Goal: Information Seeking & Learning: Learn about a topic

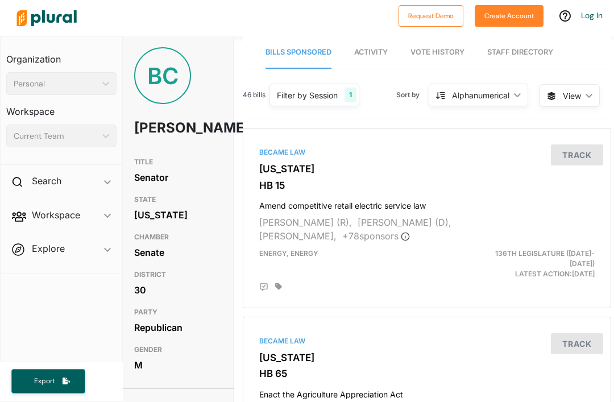
scroll to position [3, 3]
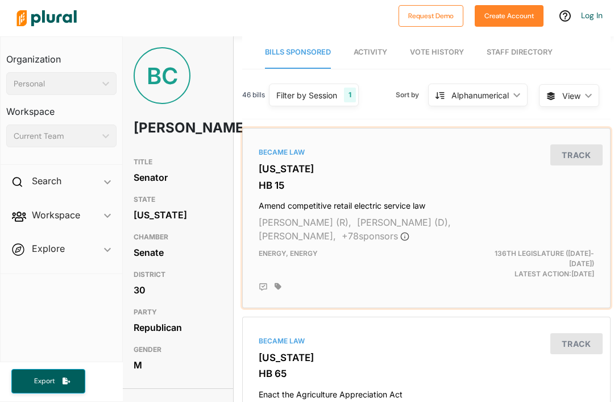
click at [271, 163] on h3 "[US_STATE]" at bounding box center [426, 168] width 335 height 11
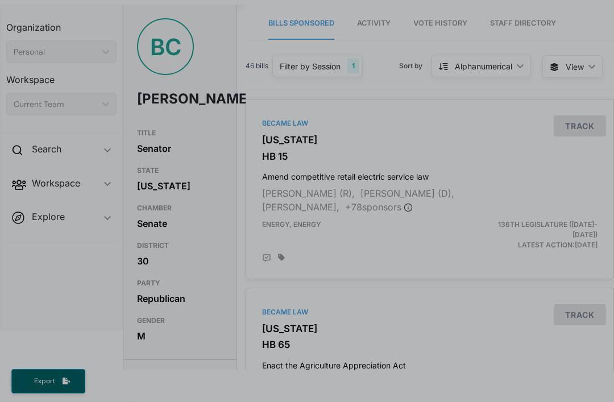
scroll to position [36, 0]
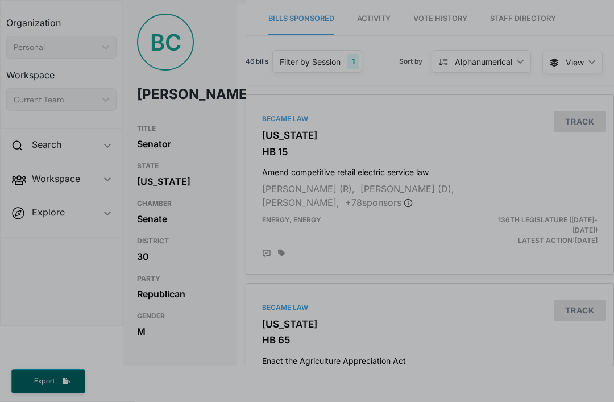
click at [188, 398] on div at bounding box center [307, 267] width 614 height 270
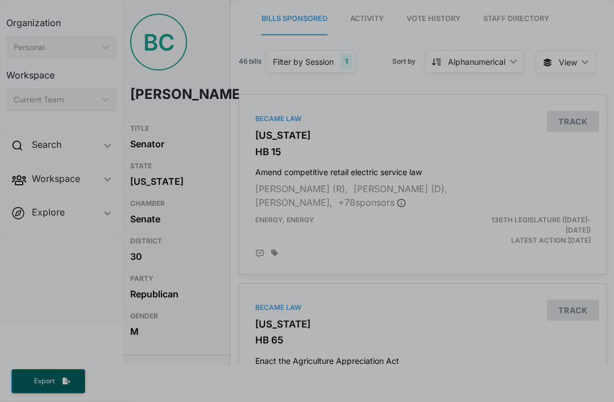
scroll to position [0, 9]
click at [181, 394] on div at bounding box center [307, 267] width 614 height 270
click at [170, 398] on div at bounding box center [307, 267] width 614 height 270
click at [170, 397] on div at bounding box center [307, 267] width 614 height 270
click at [186, 398] on div at bounding box center [307, 267] width 614 height 270
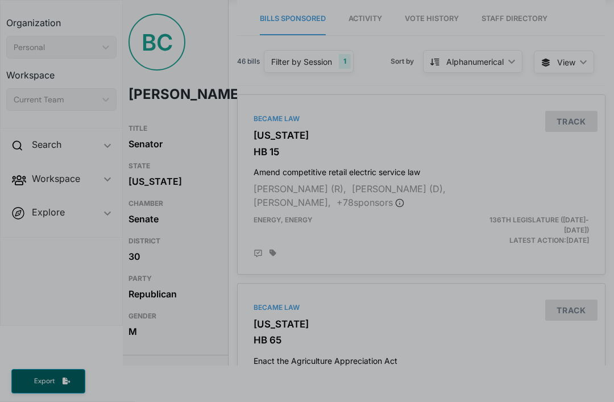
click at [185, 397] on div at bounding box center [307, 267] width 614 height 270
click at [167, 393] on div at bounding box center [307, 267] width 614 height 270
click at [167, 392] on div at bounding box center [307, 267] width 614 height 270
click at [174, 392] on div at bounding box center [307, 267] width 614 height 270
click at [173, 392] on div at bounding box center [307, 267] width 614 height 270
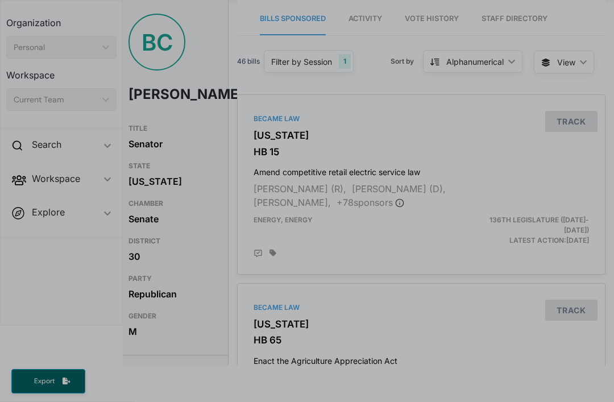
click at [166, 382] on div at bounding box center [307, 267] width 614 height 270
click at [201, 398] on div at bounding box center [307, 267] width 614 height 270
click at [196, 394] on div at bounding box center [307, 267] width 614 height 270
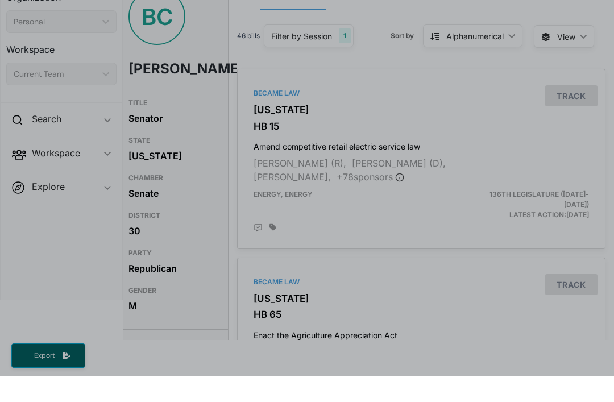
scroll to position [0, 0]
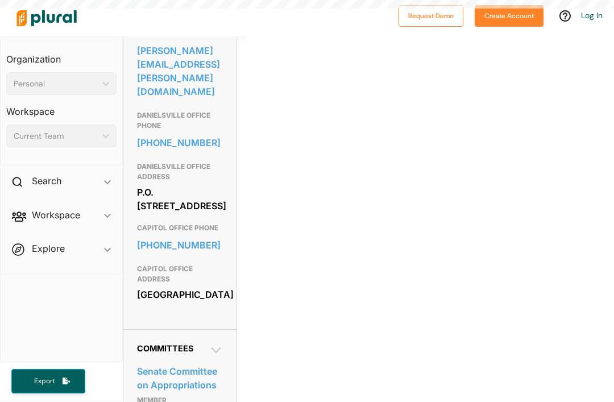
scroll to position [396, 0]
click at [98, 80] on div "Personal ic_keyboard_arrow_down" at bounding box center [61, 83] width 110 height 23
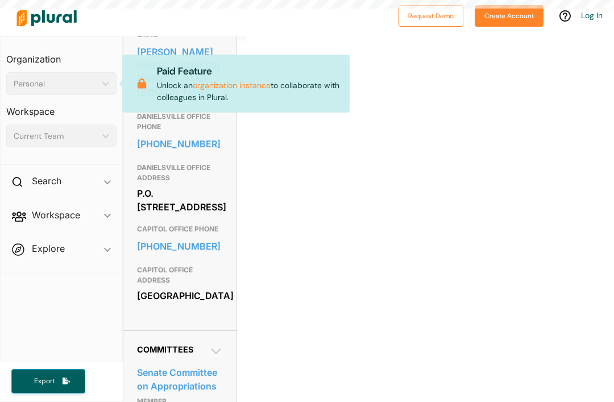
click at [110, 119] on h3 "Workspace" at bounding box center [61, 107] width 110 height 25
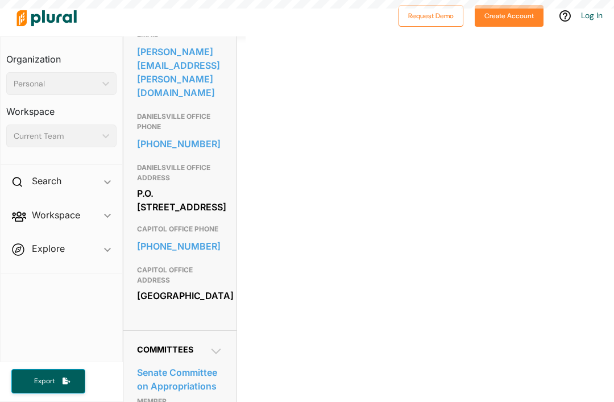
click at [102, 138] on icon "ic_keyboard_arrow_down" at bounding box center [103, 136] width 11 height 5
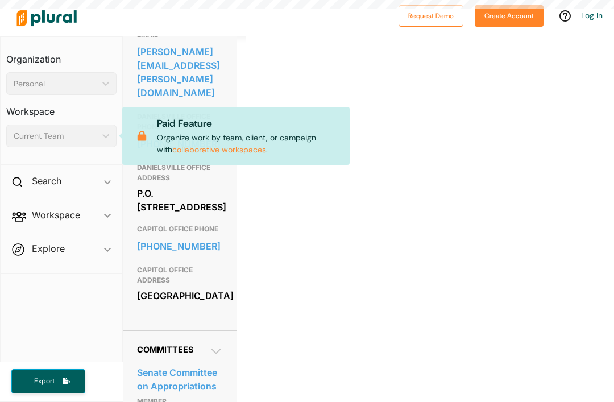
click at [103, 141] on div "Current Team ic_keyboard_arrow_down" at bounding box center [61, 135] width 110 height 23
click at [69, 185] on div "Search ic_keyboard_arrow_down" at bounding box center [62, 183] width 122 height 31
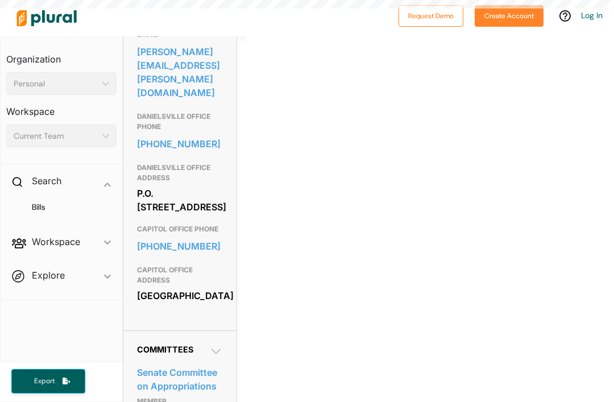
click at [97, 181] on div "Search ic_keyboard_arrow_down" at bounding box center [62, 183] width 122 height 31
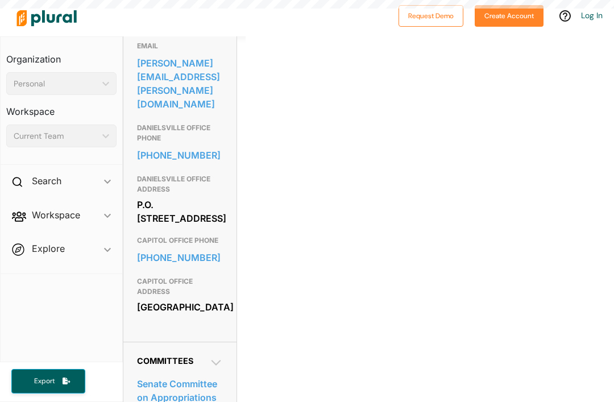
scroll to position [384, 0]
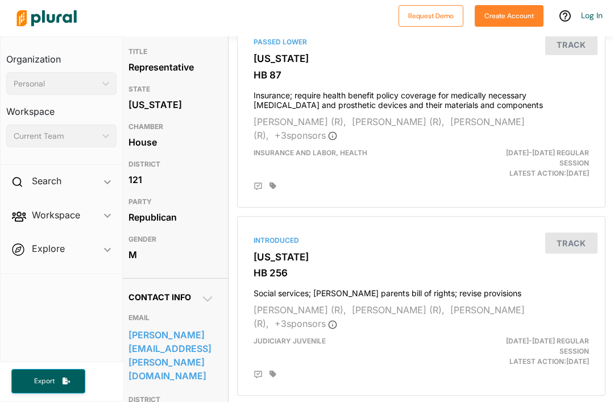
scroll to position [113, 9]
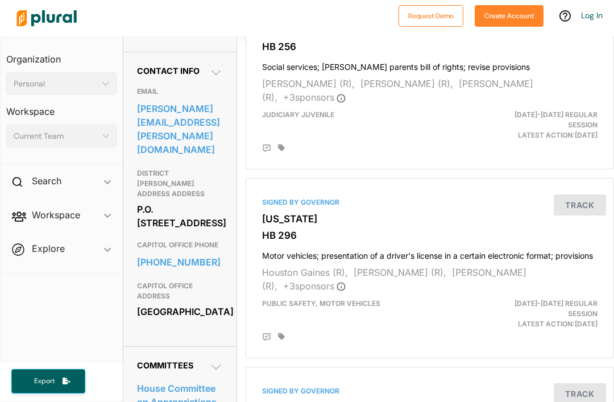
scroll to position [340, 0]
